Goal: Ask a question

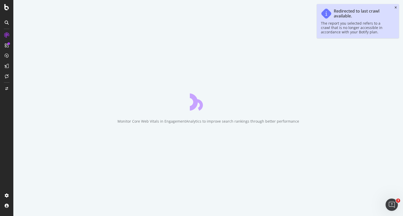
click at [396, 7] on icon "close toast" at bounding box center [396, 7] width 2 height 3
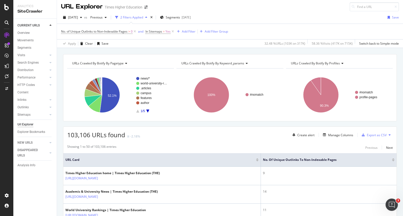
scroll to position [3, 0]
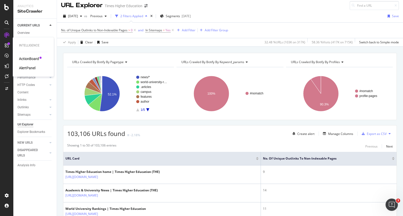
click at [26, 68] on div "AlertPanel" at bounding box center [27, 67] width 16 height 5
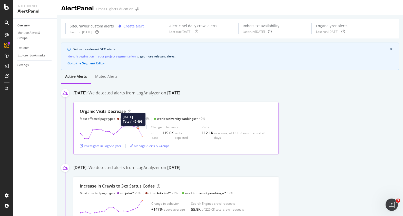
click at [139, 129] on circle at bounding box center [138, 129] width 2 height 2
click at [109, 146] on div "Investigate in LogAnalyzer" at bounding box center [101, 146] width 42 height 4
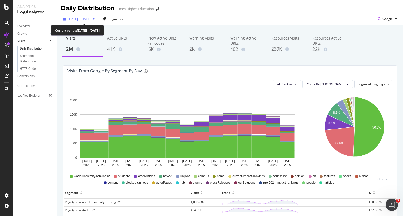
click at [82, 19] on span "[DATE] - [DATE]" at bounding box center [79, 19] width 23 height 4
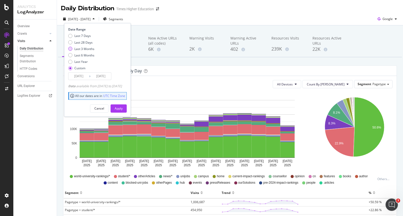
click at [70, 49] on div "Last 3 Months" at bounding box center [70, 49] width 4 height 4
type input "[DATE]"
click at [123, 108] on div "Apply" at bounding box center [119, 108] width 8 height 4
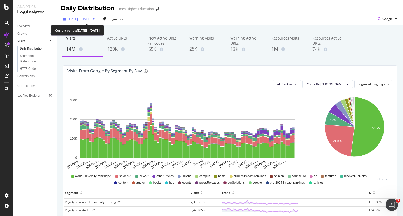
click at [89, 19] on span "[DATE] - [DATE]" at bounding box center [79, 19] width 23 height 4
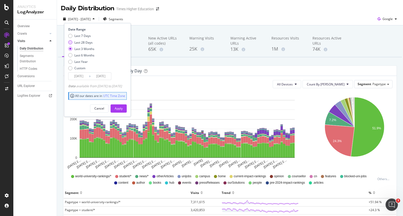
click at [71, 43] on div "Last 28 Days" at bounding box center [70, 42] width 4 height 4
type input "[DATE]"
click at [123, 109] on div "Apply" at bounding box center [119, 108] width 8 height 4
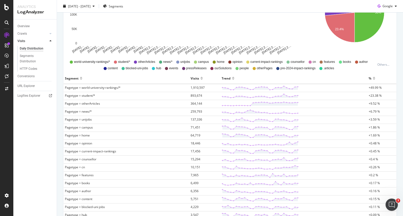
scroll to position [76, 0]
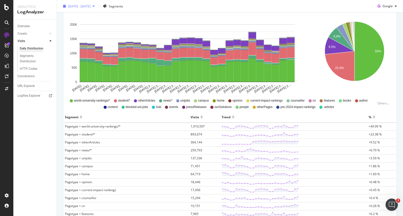
click at [89, 5] on span "[DATE] - [DATE]" at bounding box center [79, 6] width 23 height 4
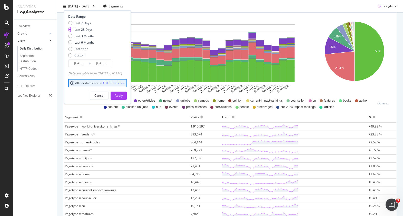
click at [89, 5] on span "[DATE] - [DATE]" at bounding box center [79, 6] width 23 height 4
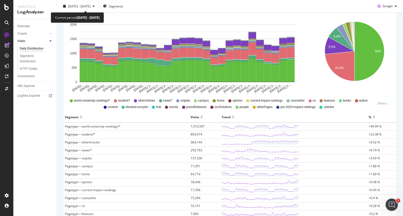
click at [89, 5] on span "[DATE] - [DATE]" at bounding box center [79, 6] width 23 height 4
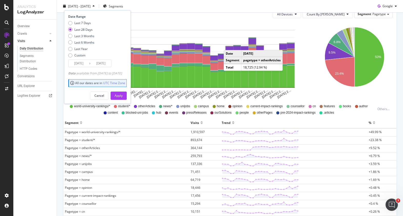
scroll to position [70, 0]
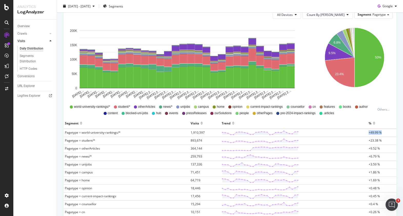
drag, startPoint x: 366, startPoint y: 134, endPoint x: 381, endPoint y: 133, distance: 15.2
click at [381, 133] on td "+49.99 %" at bounding box center [382, 133] width 29 height 8
copy span "+49.99 %"
click at [392, 206] on icon "Open Intercom Messenger" at bounding box center [391, 204] width 8 height 8
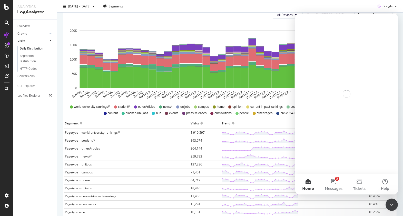
scroll to position [0, 0]
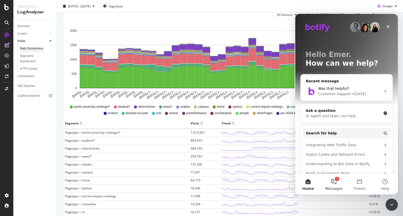
click at [334, 179] on button "3 Messages" at bounding box center [334, 184] width 26 height 21
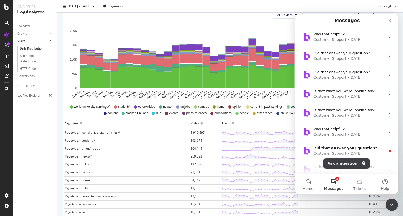
click at [348, 165] on button "Ask a question" at bounding box center [347, 163] width 46 height 10
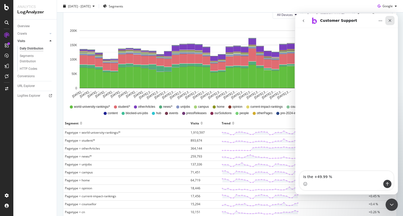
type textarea "Is the +49.99 %"
click at [390, 21] on icon "Close" at bounding box center [390, 20] width 4 height 4
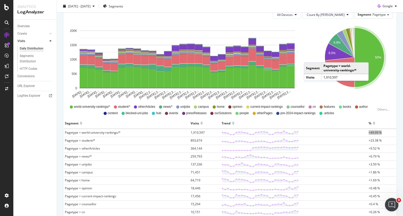
click at [389, 206] on icon "Open Intercom Messenger" at bounding box center [391, 204] width 8 height 8
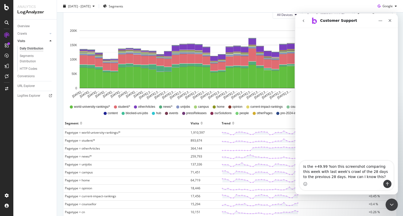
type textarea "Is the +49.99 %on this screenshot comparing this week with last week's crawl of…"
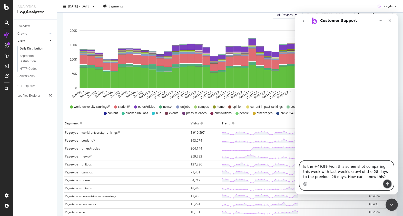
click at [386, 183] on icon "Send a message…" at bounding box center [388, 184] width 4 height 4
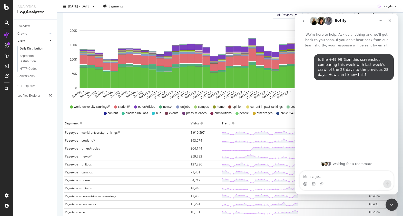
click at [321, 183] on icon "Upload attachment" at bounding box center [322, 184] width 4 height 3
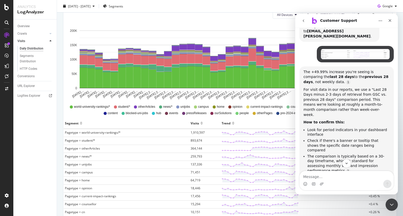
scroll to position [73, 0]
click at [388, 19] on div "Close" at bounding box center [390, 20] width 9 height 9
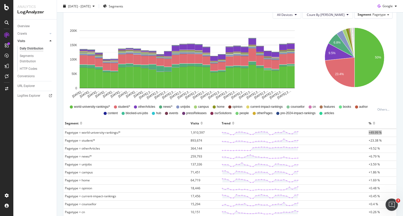
scroll to position [0, 0]
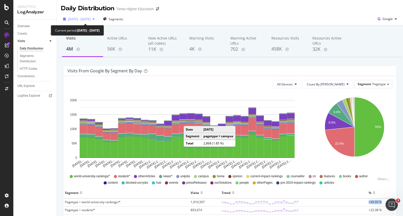
click at [86, 20] on span "[DATE] - [DATE]" at bounding box center [79, 19] width 23 height 4
